Goal: Task Accomplishment & Management: Complete application form

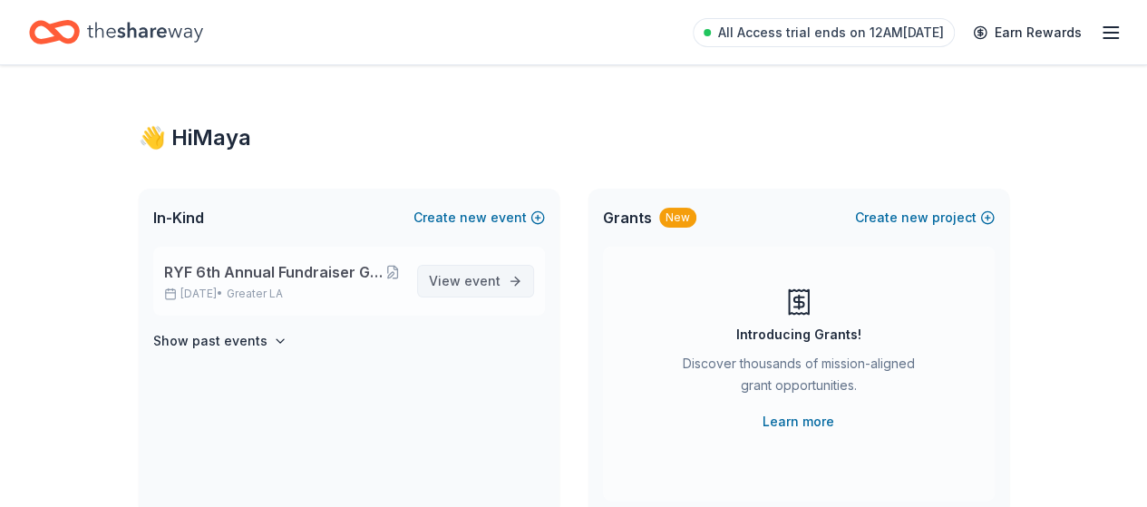
click at [477, 282] on span "event" at bounding box center [482, 280] width 36 height 15
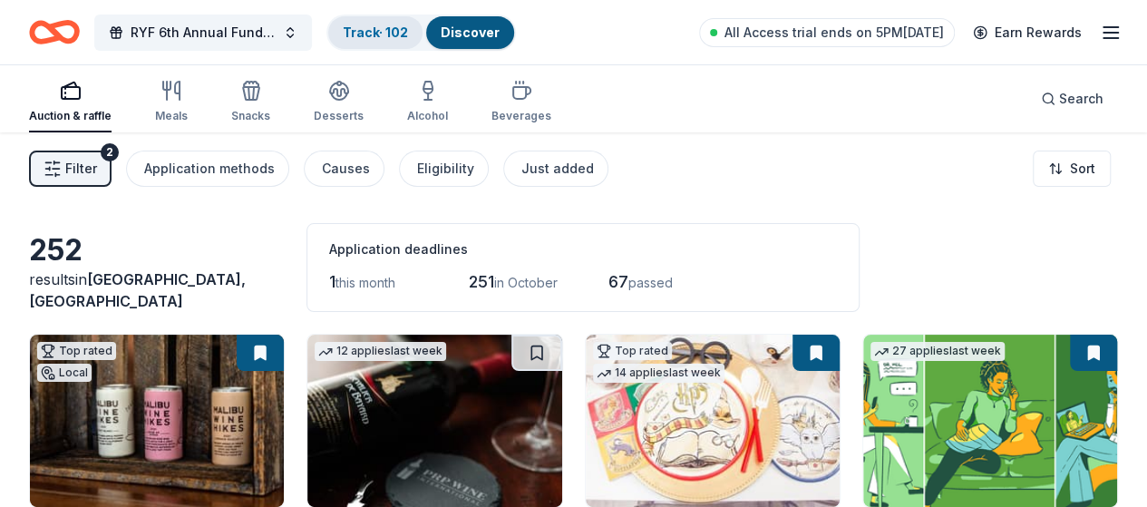
click at [391, 33] on link "Track · 102" at bounding box center [375, 31] width 65 height 15
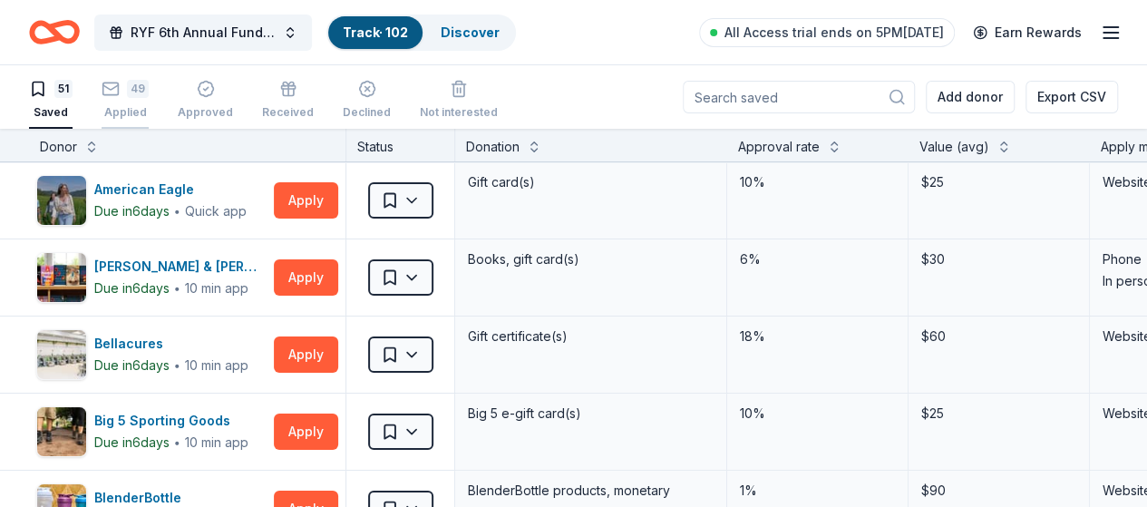
click at [144, 106] on div "Applied" at bounding box center [125, 112] width 47 height 15
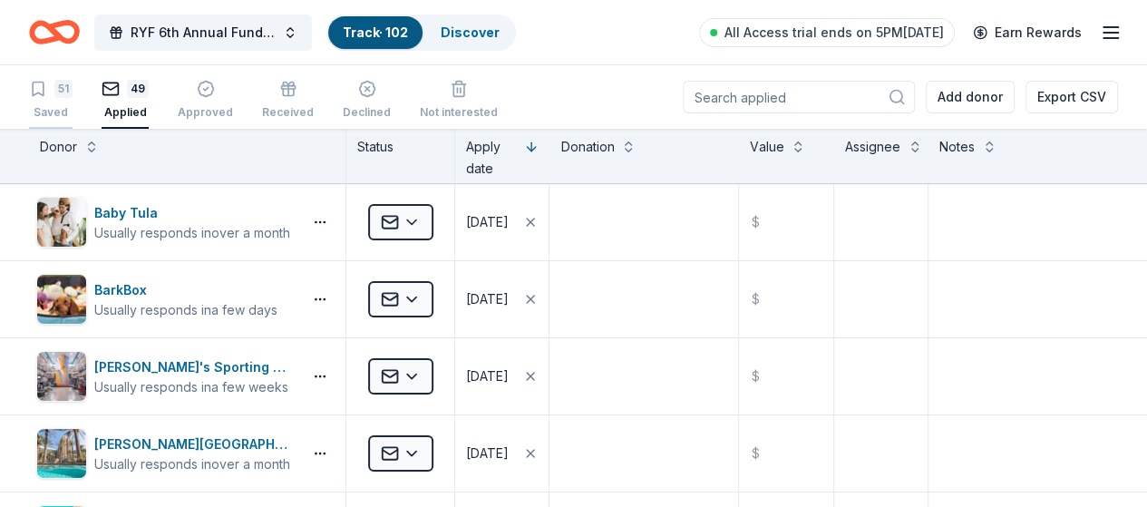
click at [73, 101] on div "51 Saved" at bounding box center [51, 100] width 44 height 40
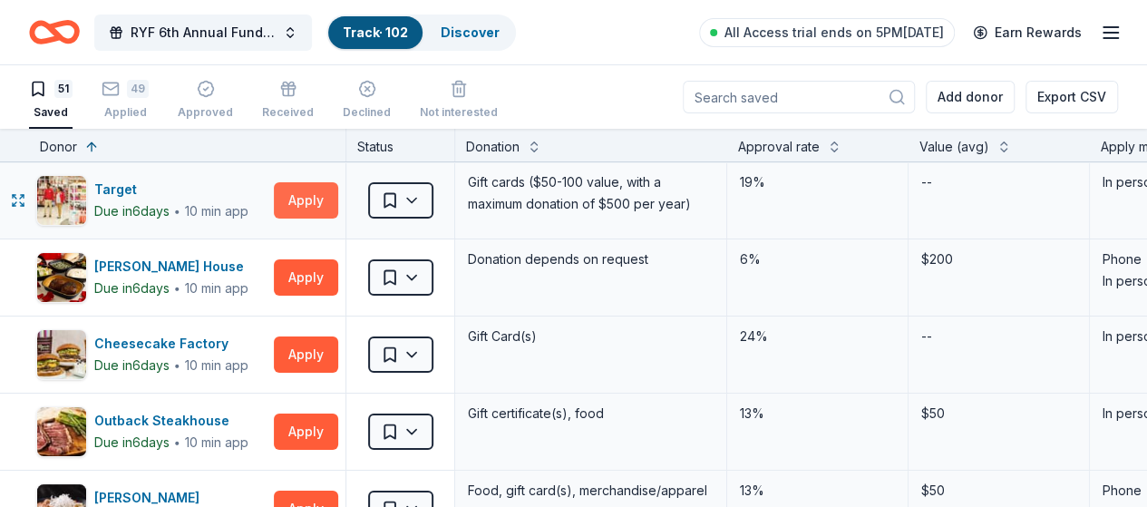
click at [321, 205] on button "Apply" at bounding box center [306, 200] width 64 height 36
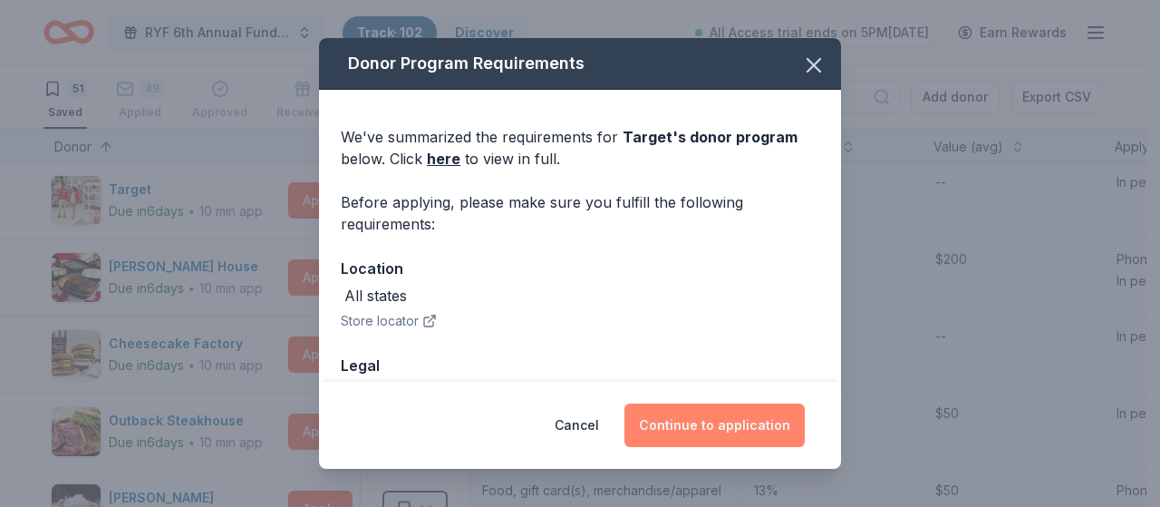
click at [694, 418] on button "Continue to application" at bounding box center [715, 425] width 180 height 44
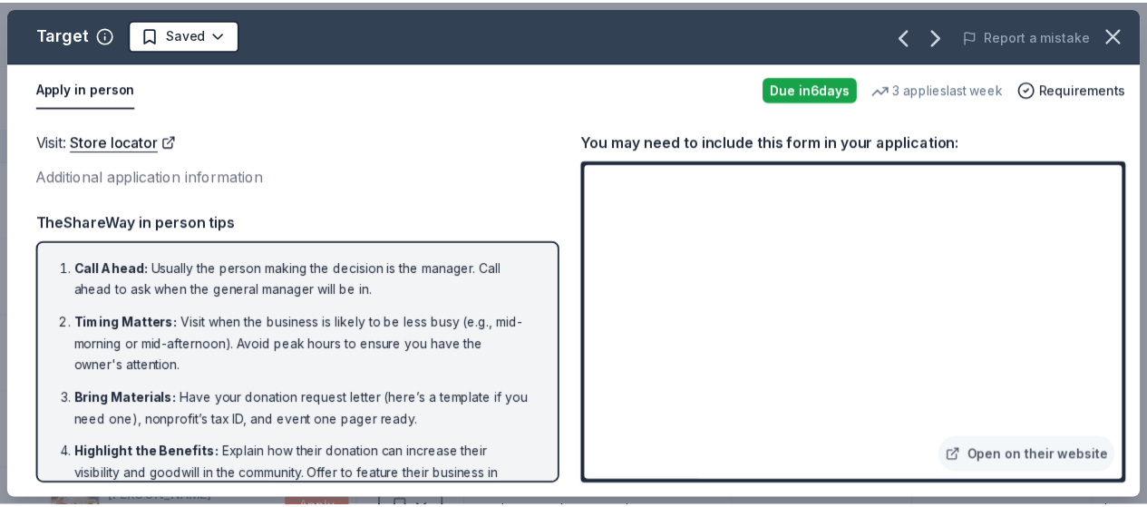
scroll to position [190, 0]
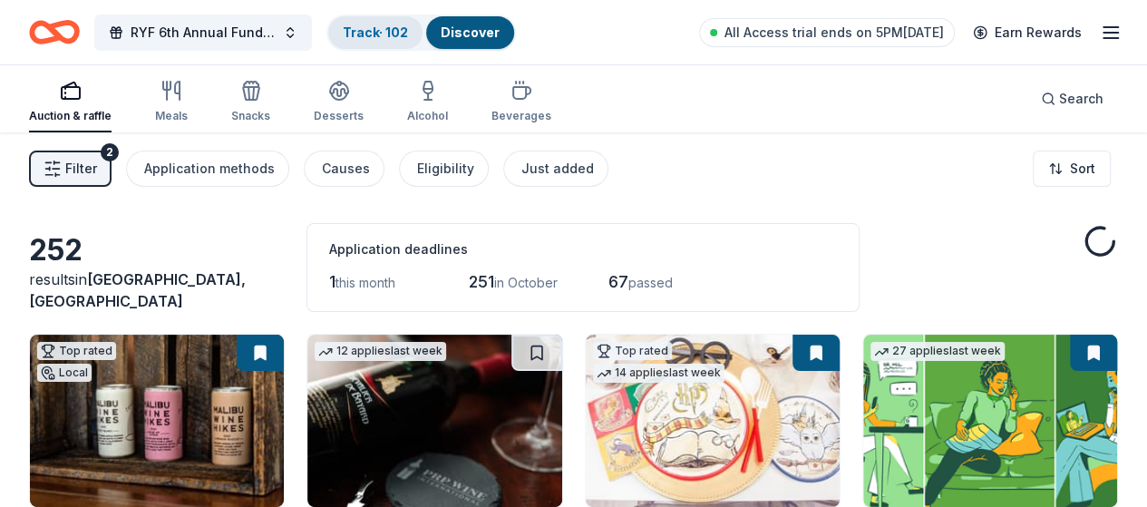
click at [383, 30] on link "Track · 102" at bounding box center [375, 31] width 65 height 15
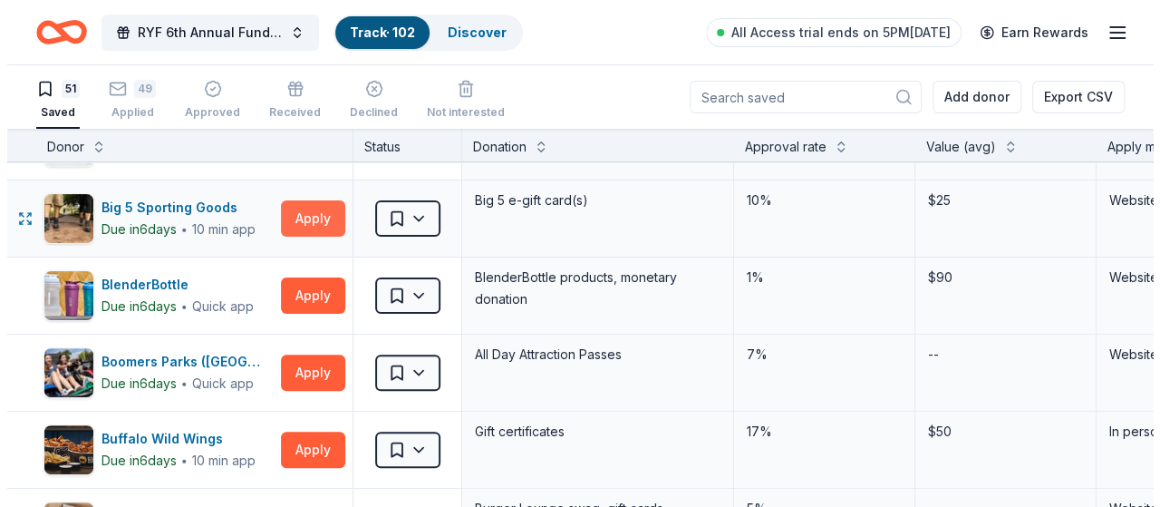
scroll to position [272, 0]
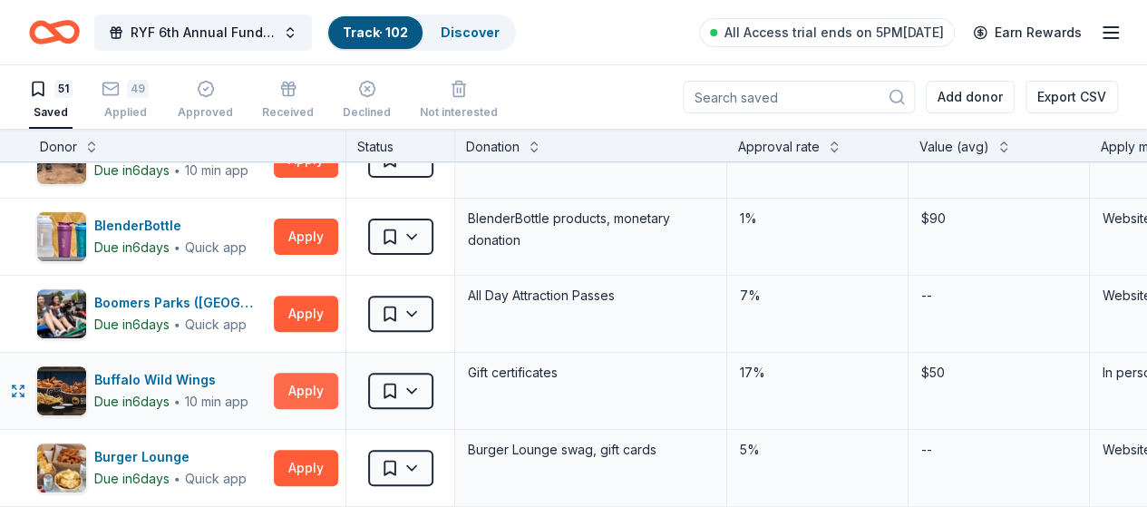
click at [326, 382] on button "Apply" at bounding box center [306, 391] width 64 height 36
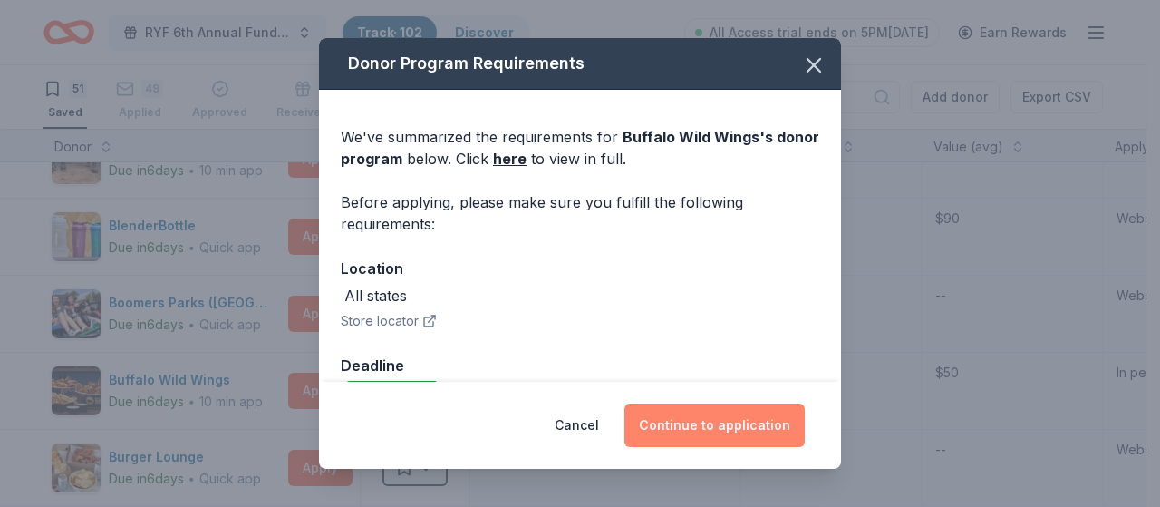
click at [686, 427] on button "Continue to application" at bounding box center [715, 425] width 180 height 44
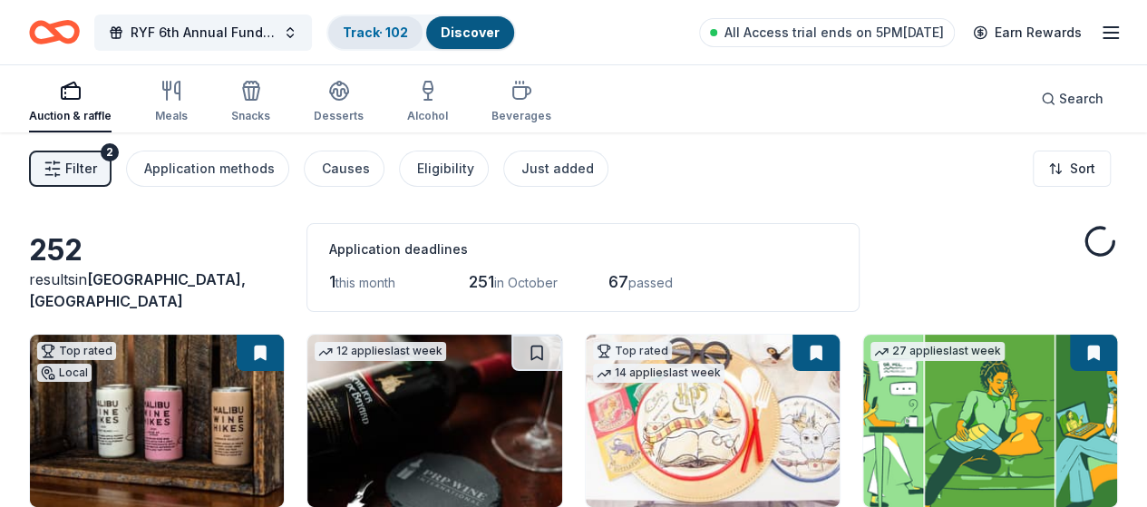
click at [383, 33] on link "Track · 102" at bounding box center [375, 31] width 65 height 15
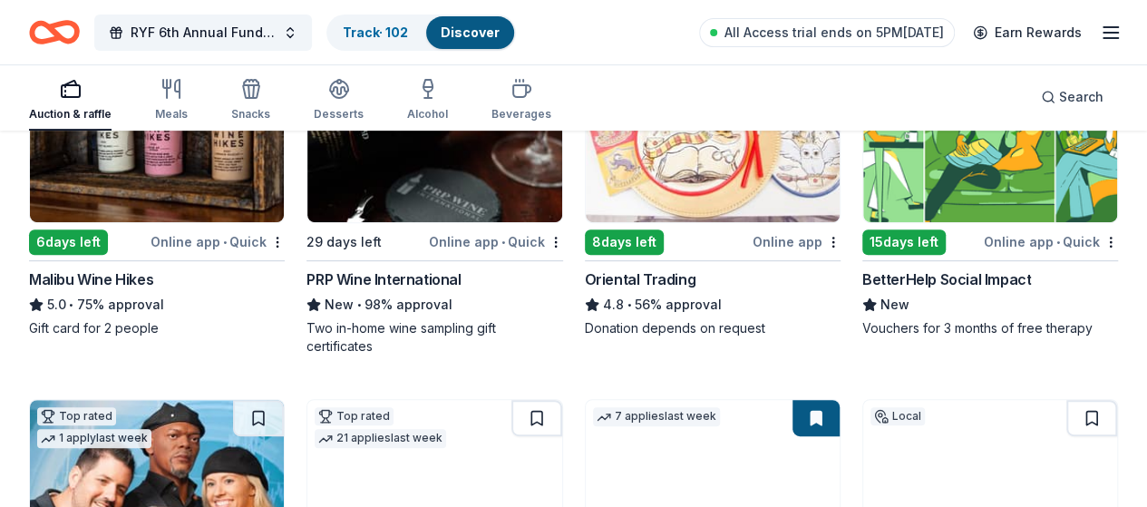
scroll to position [363, 0]
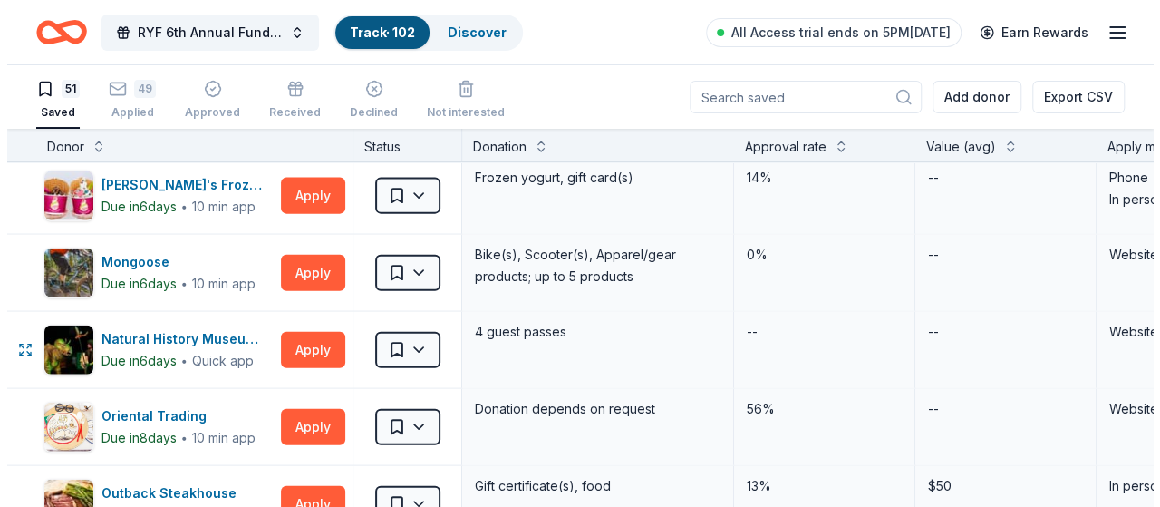
scroll to position [2357, 0]
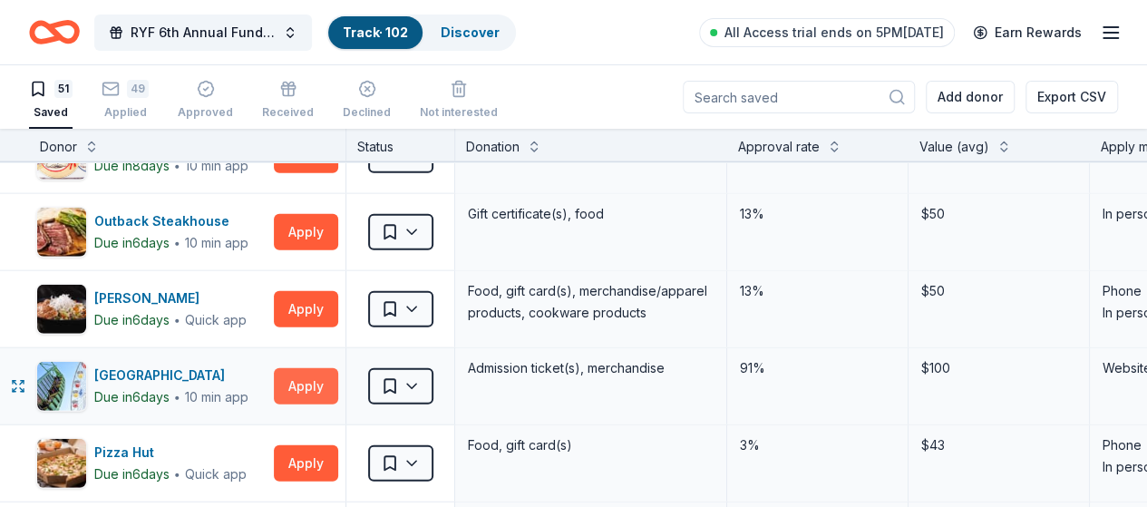
click at [328, 376] on button "Apply" at bounding box center [306, 386] width 64 height 36
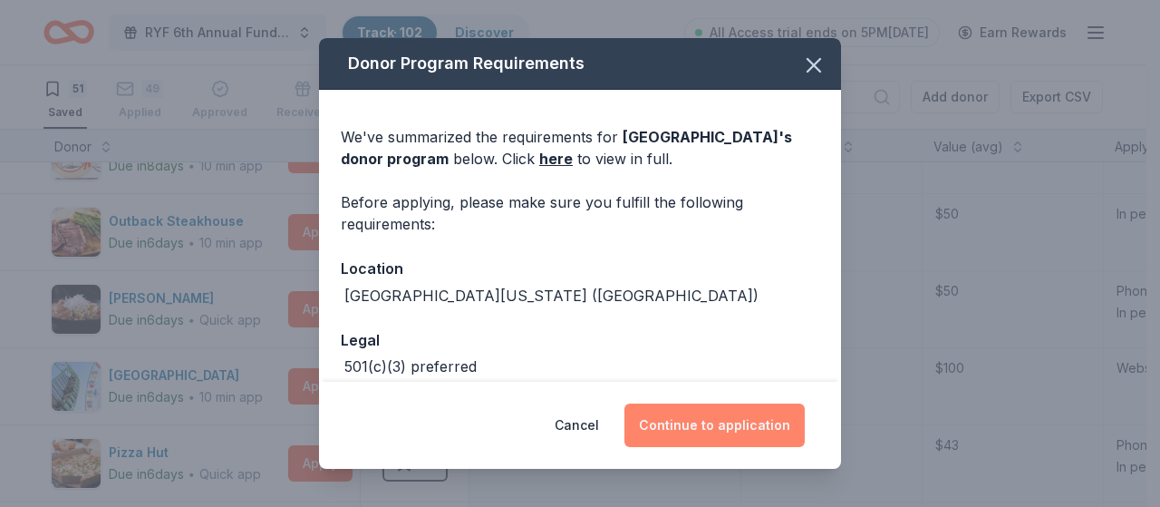
click at [702, 420] on button "Continue to application" at bounding box center [715, 425] width 180 height 44
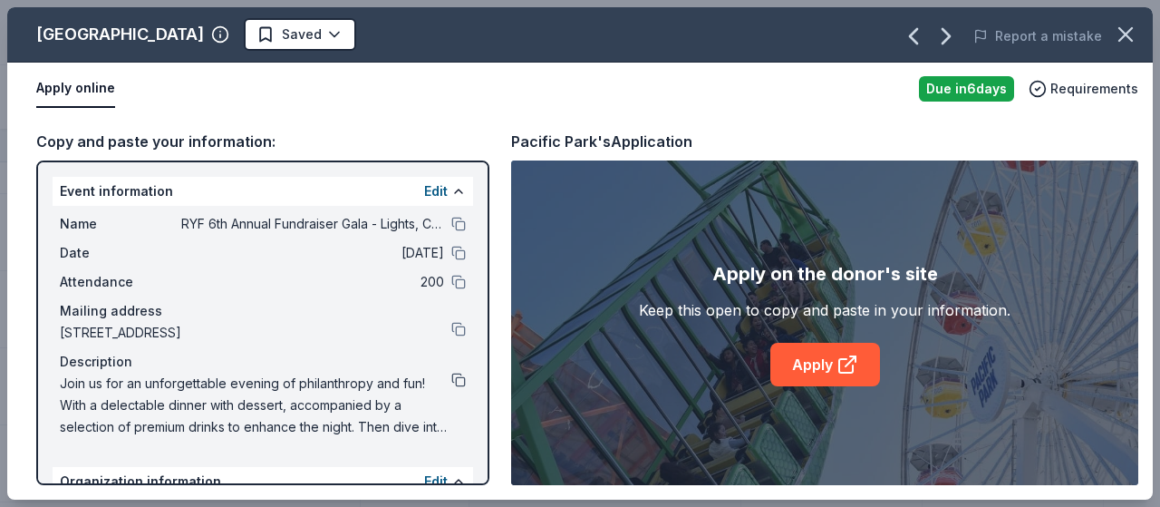
click at [451, 376] on button at bounding box center [458, 380] width 15 height 15
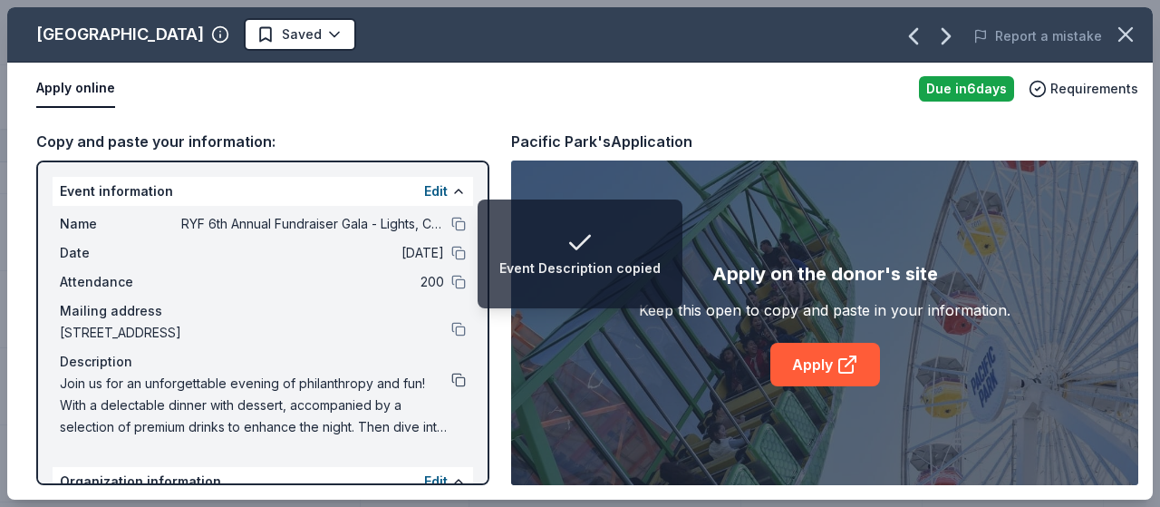
click at [451, 378] on button at bounding box center [458, 380] width 15 height 15
